Goal: Information Seeking & Learning: Learn about a topic

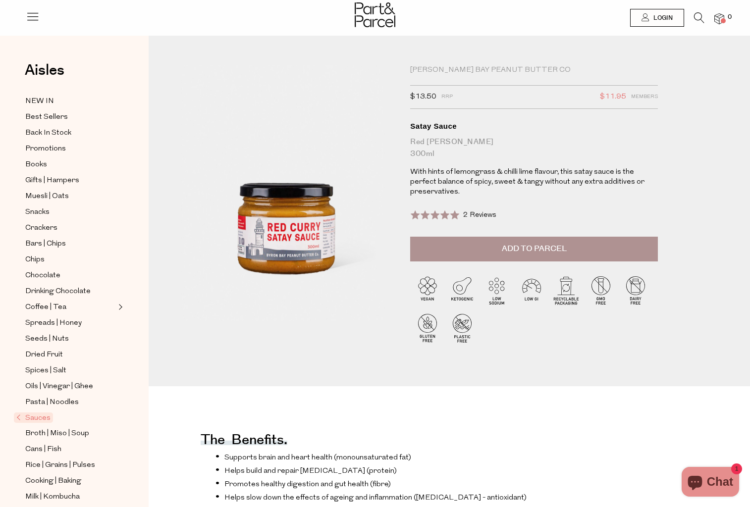
click at [426, 323] on img at bounding box center [427, 328] width 35 height 35
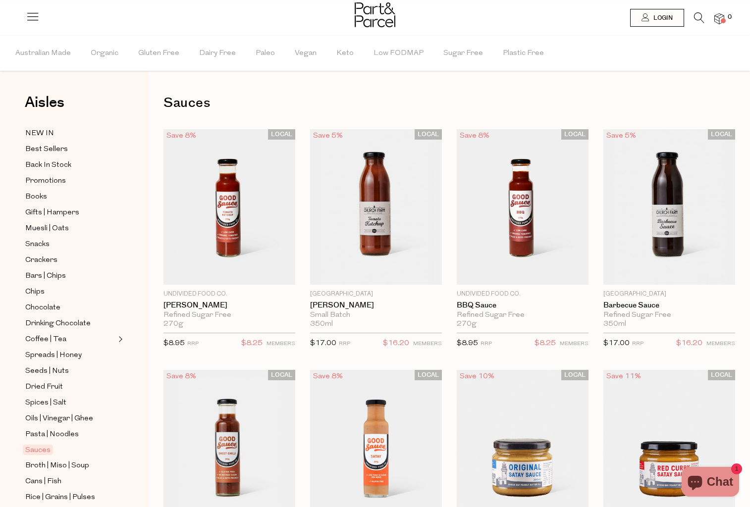
scroll to position [211, 0]
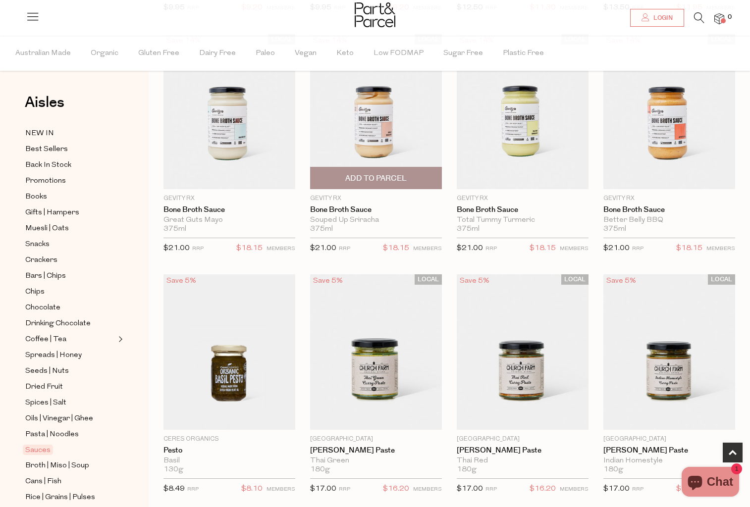
scroll to position [608, 0]
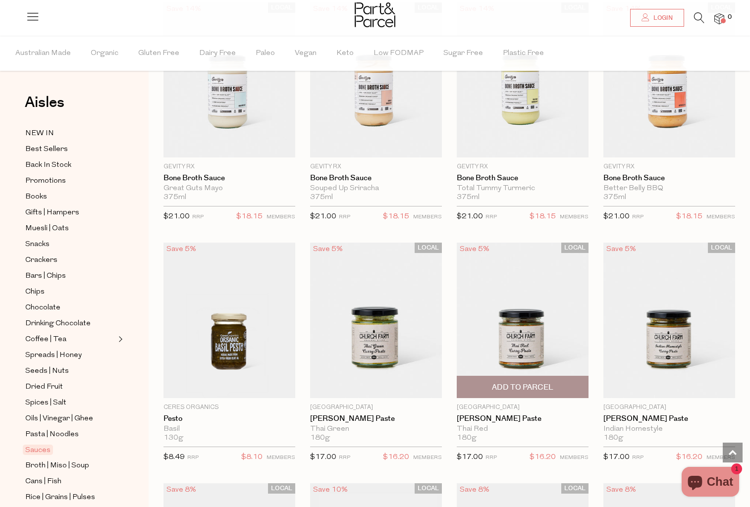
click at [517, 346] on img at bounding box center [523, 321] width 132 height 156
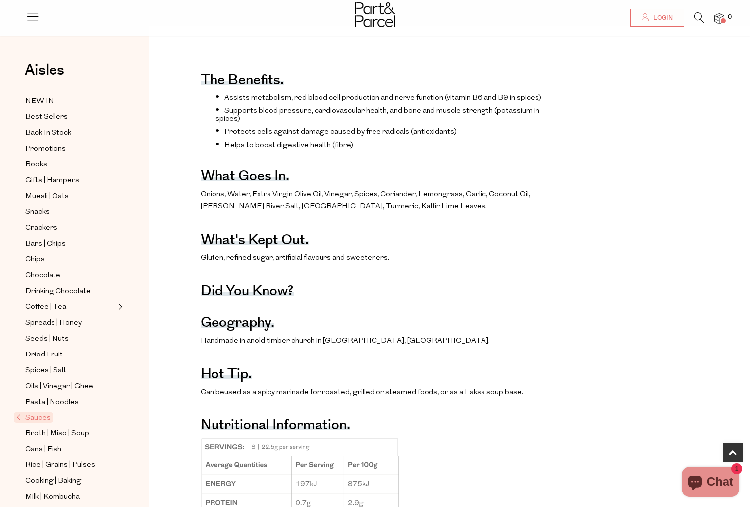
scroll to position [666, 0]
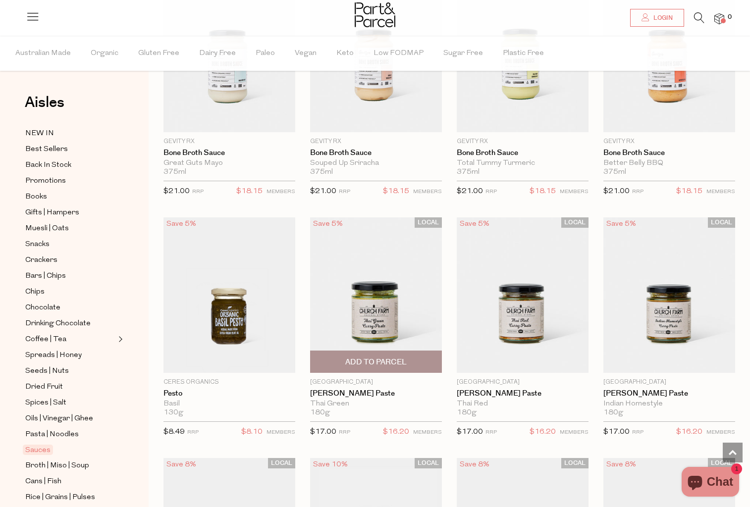
scroll to position [665, 0]
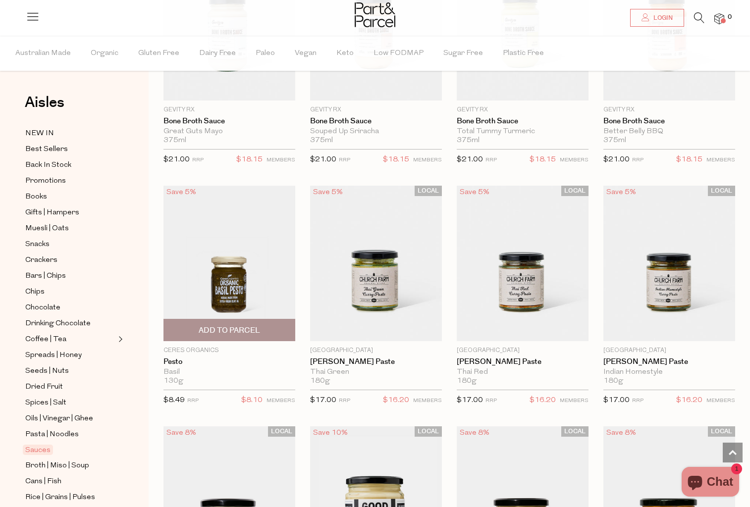
click at [239, 295] on img at bounding box center [229, 264] width 132 height 156
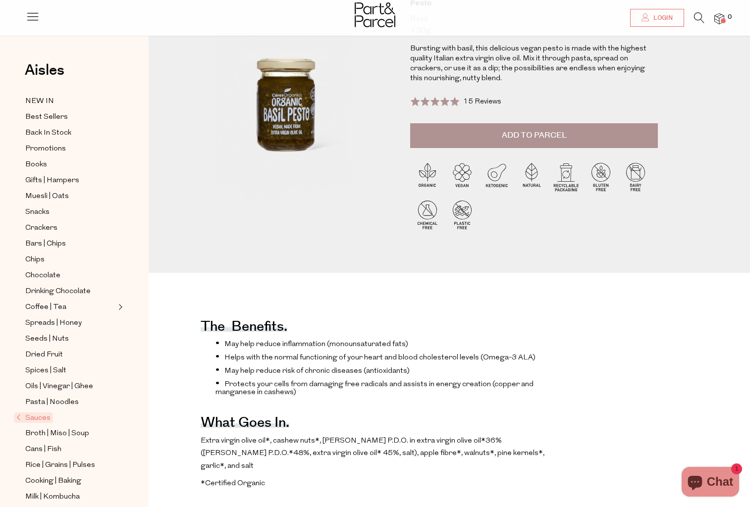
scroll to position [92, 0]
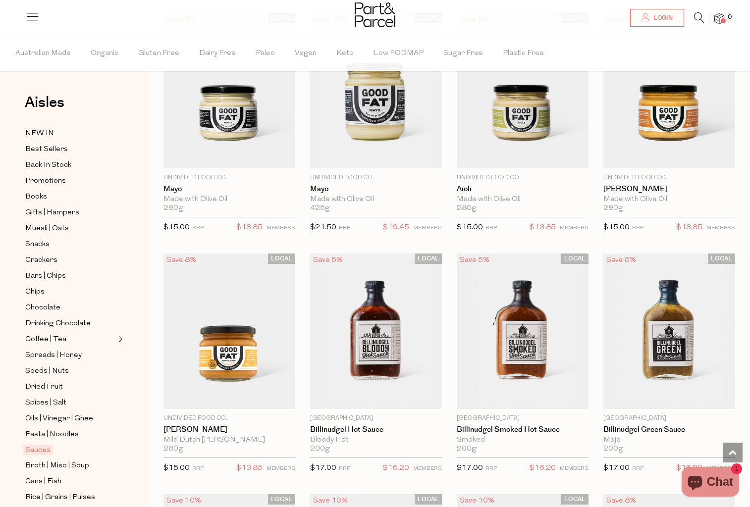
scroll to position [715, 0]
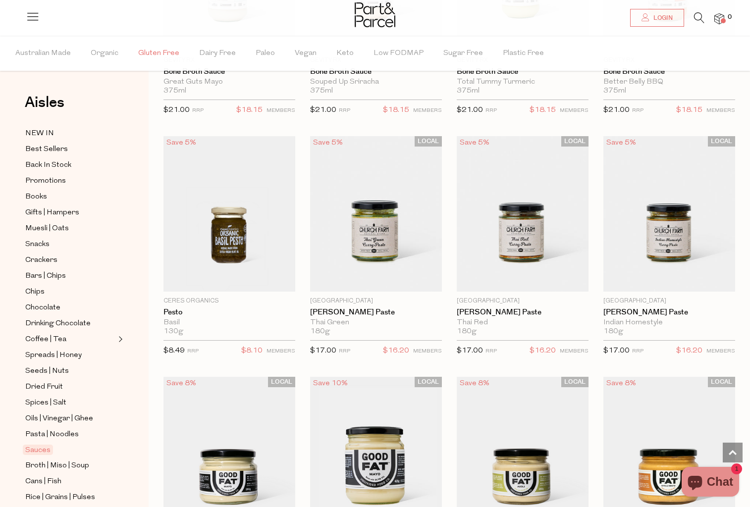
click at [156, 51] on span "Gluten Free" at bounding box center [158, 53] width 41 height 35
